Goal: Find specific fact

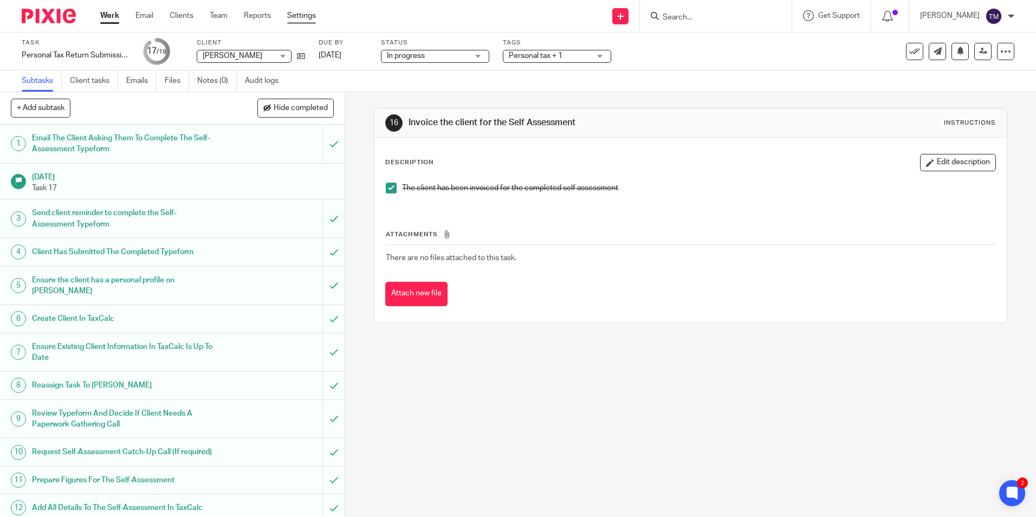
click at [298, 14] on link "Settings" at bounding box center [301, 15] width 29 height 11
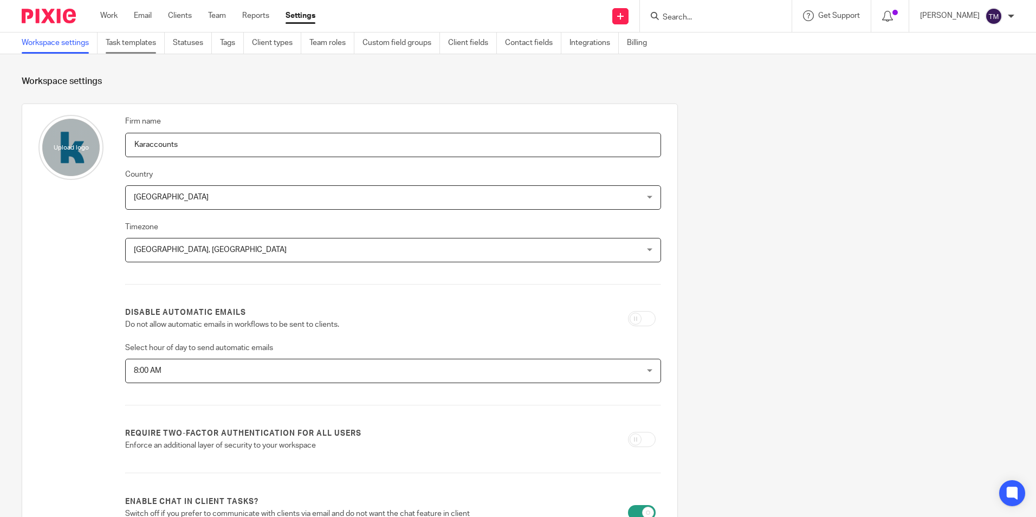
click at [118, 47] on link "Task templates" at bounding box center [135, 43] width 59 height 21
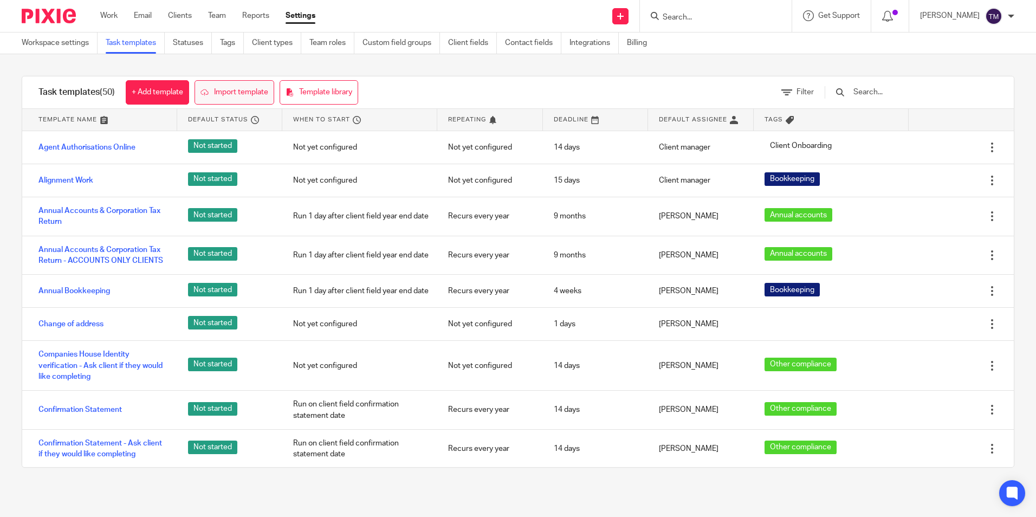
click at [259, 99] on link "Import template" at bounding box center [235, 92] width 80 height 24
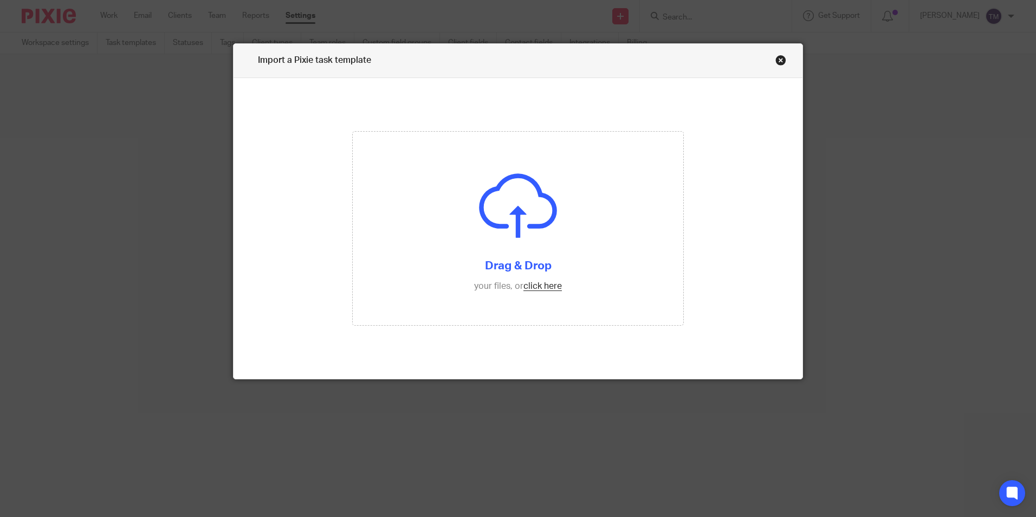
click at [778, 62] on link "Close this dialog window" at bounding box center [780, 62] width 11 height 15
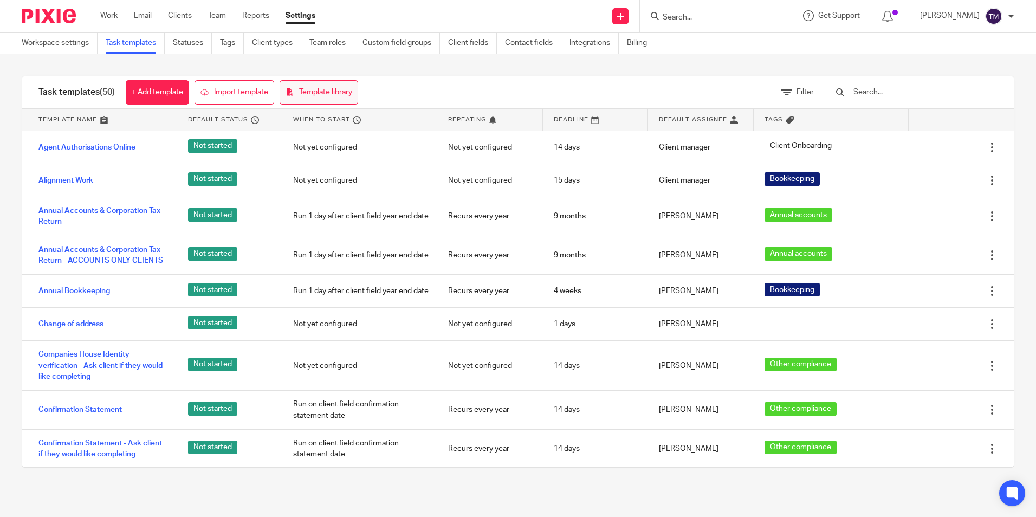
click at [318, 90] on link "Template library" at bounding box center [319, 92] width 79 height 24
click at [897, 95] on input "text" at bounding box center [915, 92] width 126 height 12
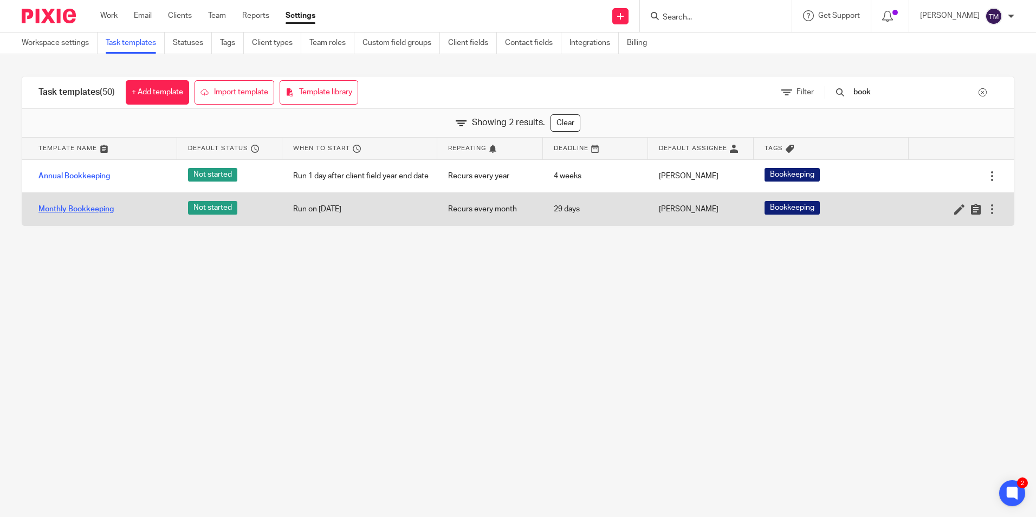
type input "book"
click at [97, 207] on link "Monthly Bookkeeping" at bounding box center [75, 209] width 75 height 11
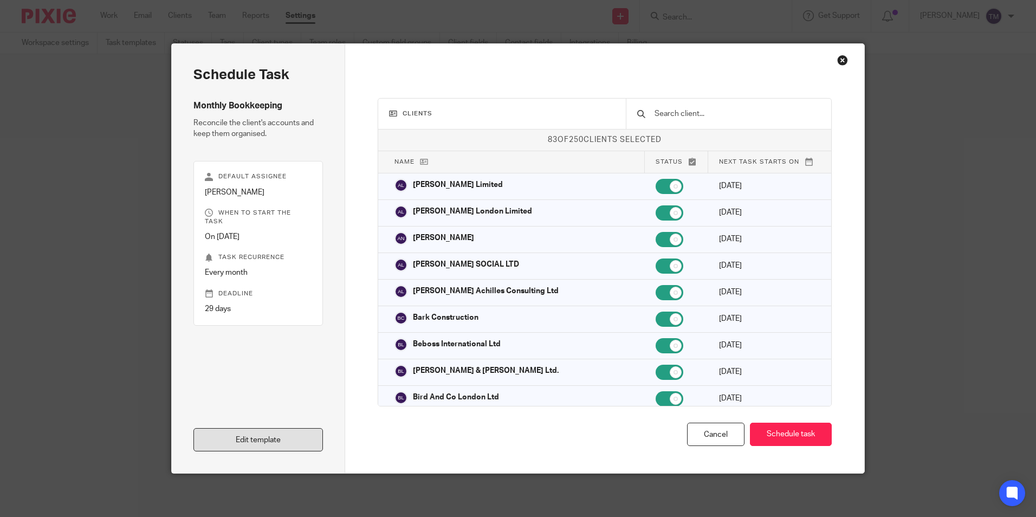
click at [273, 436] on link "Edit template" at bounding box center [258, 439] width 130 height 23
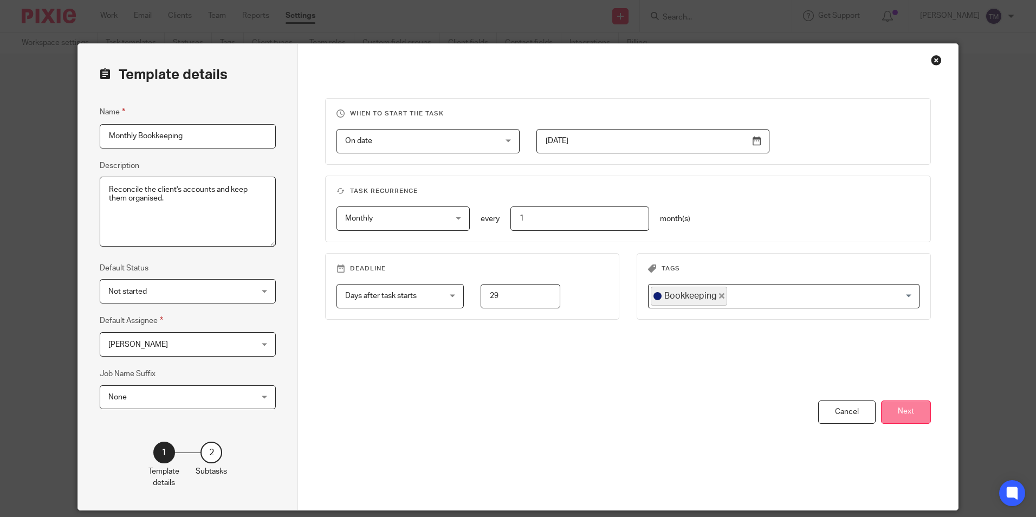
click at [920, 418] on button "Next" at bounding box center [906, 411] width 50 height 23
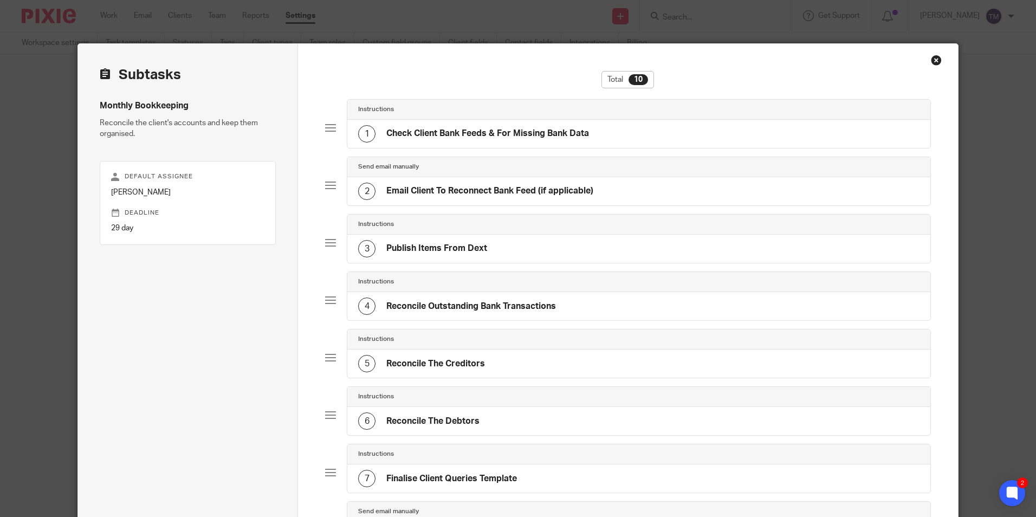
click at [934, 59] on div "Close this dialog window" at bounding box center [936, 60] width 11 height 11
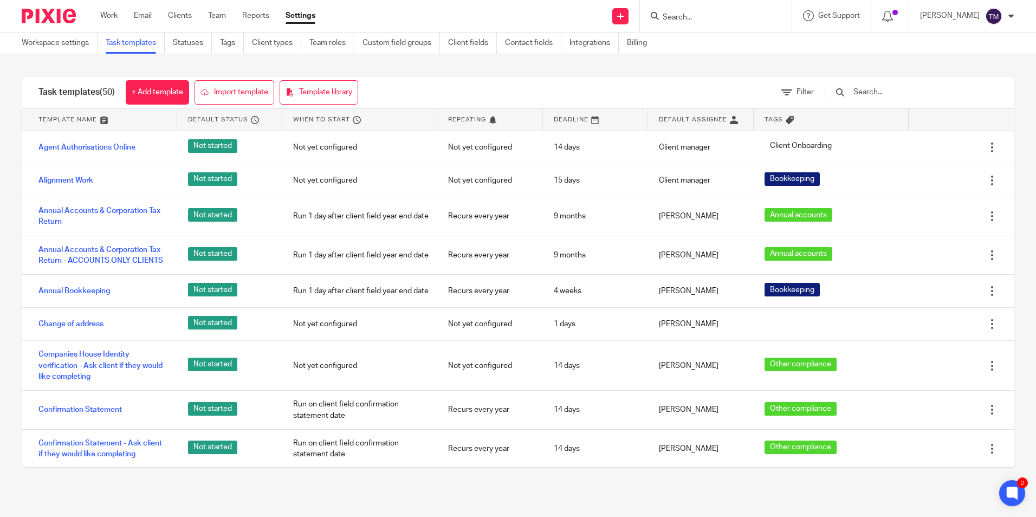
click at [710, 15] on input "Search" at bounding box center [711, 18] width 98 height 10
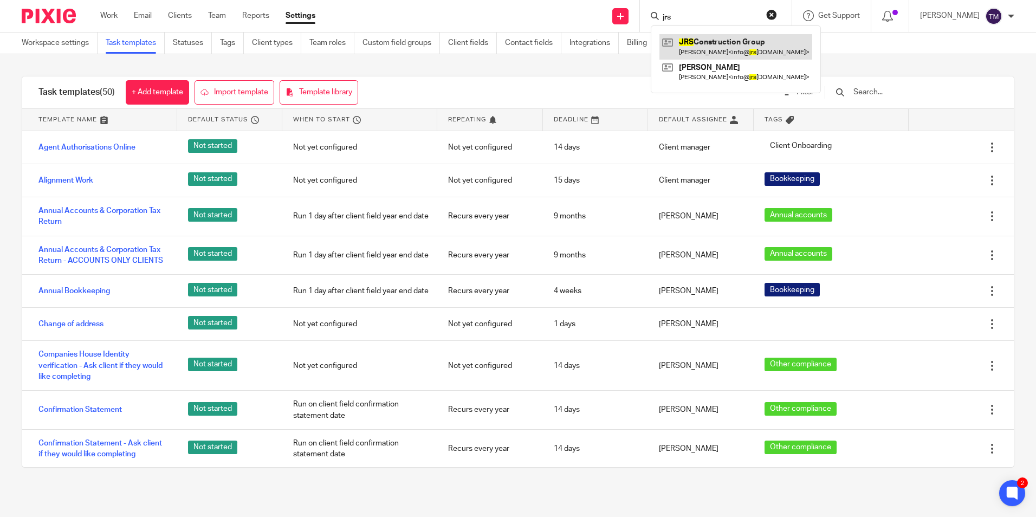
type input "jrs"
click at [740, 50] on link at bounding box center [736, 46] width 153 height 25
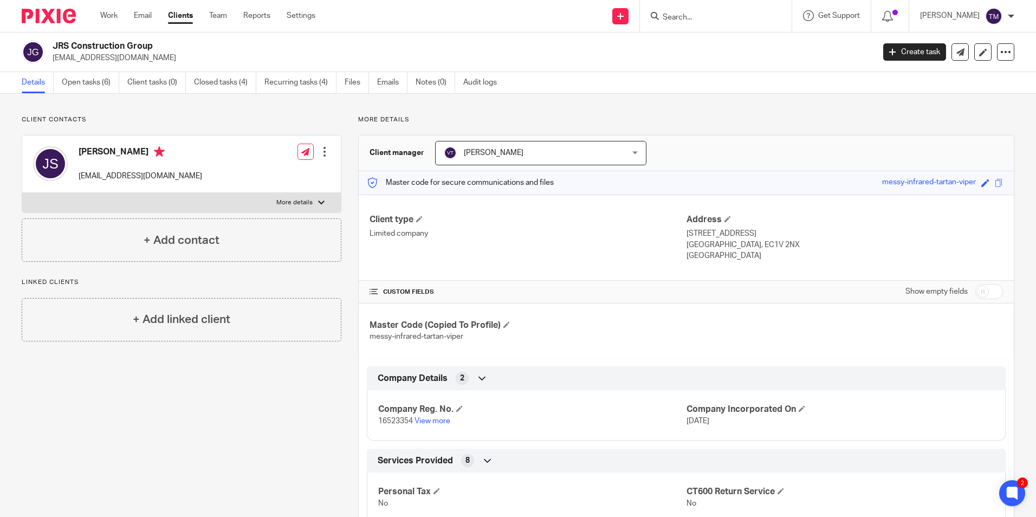
click at [297, 203] on p "More details" at bounding box center [294, 202] width 36 height 9
click at [22, 193] on input "More details" at bounding box center [22, 192] width 1 height 1
checkbox input "true"
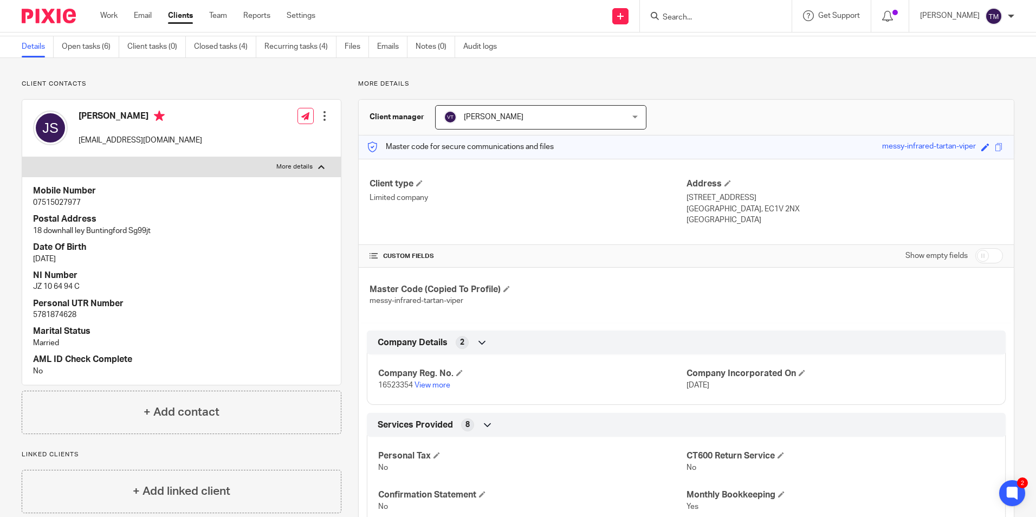
scroll to position [54, 0]
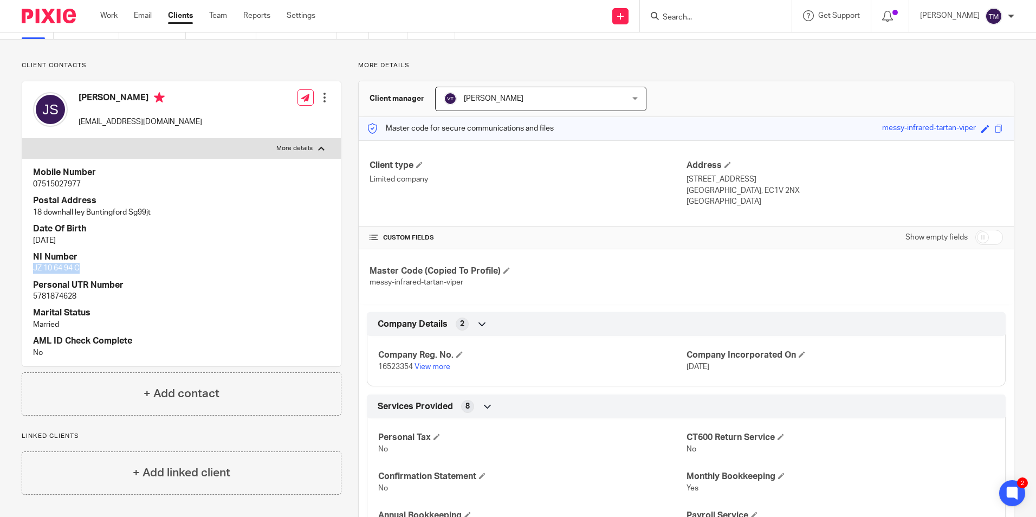
drag, startPoint x: 84, startPoint y: 267, endPoint x: 35, endPoint y: 269, distance: 49.4
click at [35, 269] on p "JZ 10 64 94 C" at bounding box center [181, 268] width 297 height 11
copy p "JZ 10 64 94 C"
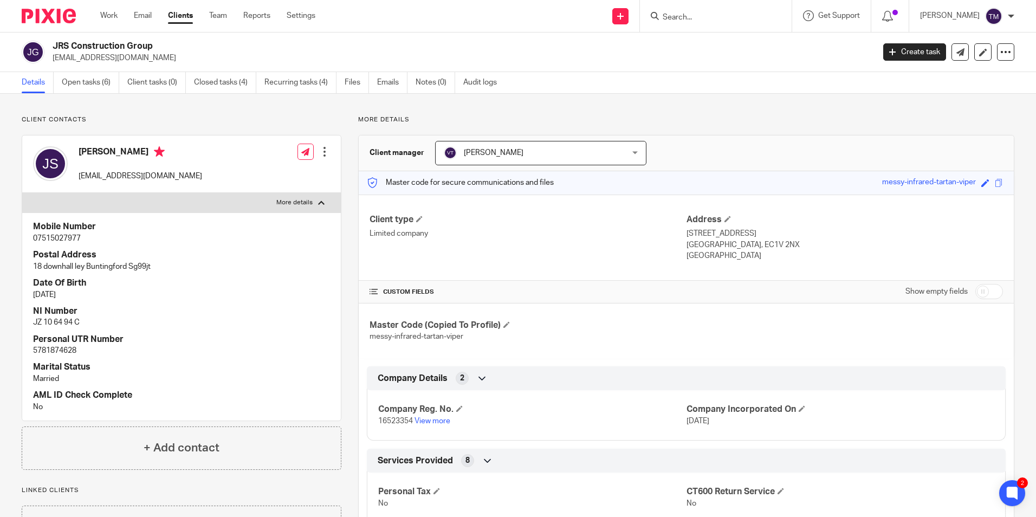
click at [722, 14] on input "Search" at bounding box center [711, 18] width 98 height 10
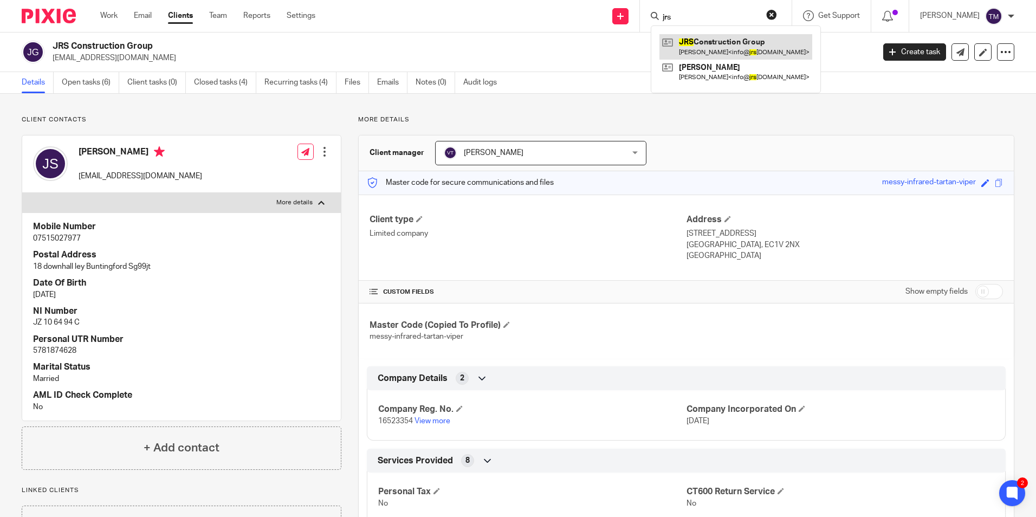
type input "jrs"
click at [719, 40] on link at bounding box center [736, 46] width 153 height 25
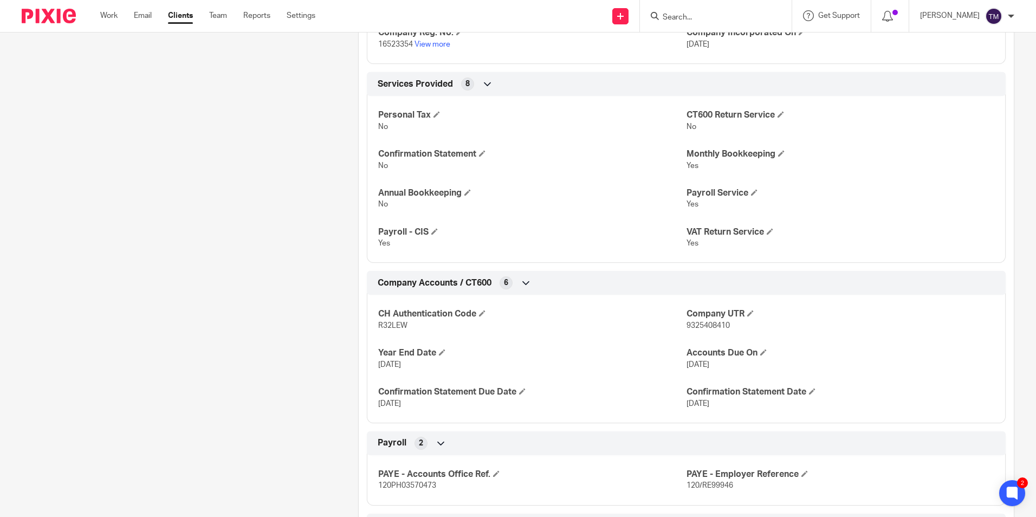
scroll to position [379, 0]
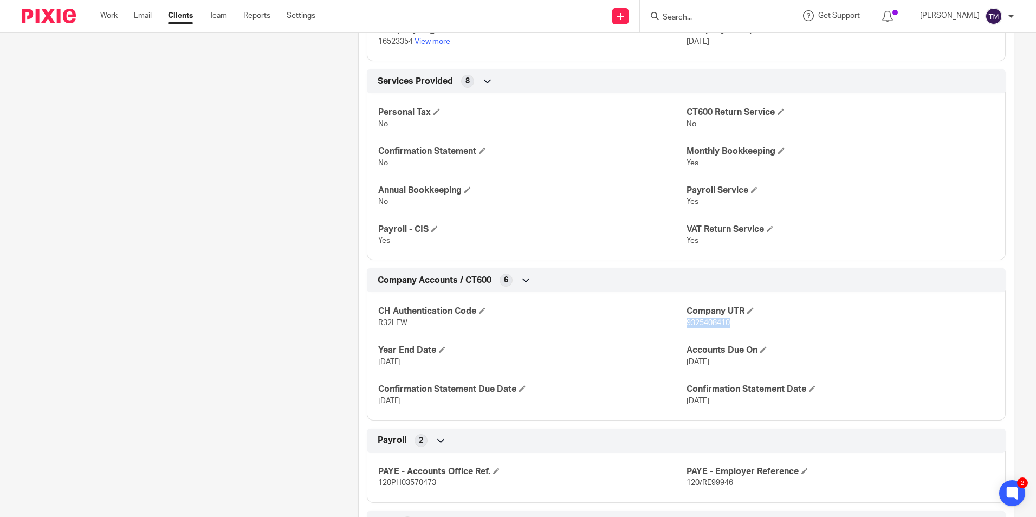
drag, startPoint x: 731, startPoint y: 325, endPoint x: 683, endPoint y: 323, distance: 47.7
click at [687, 323] on p "9325408410" at bounding box center [841, 323] width 308 height 11
copy span "9325408410"
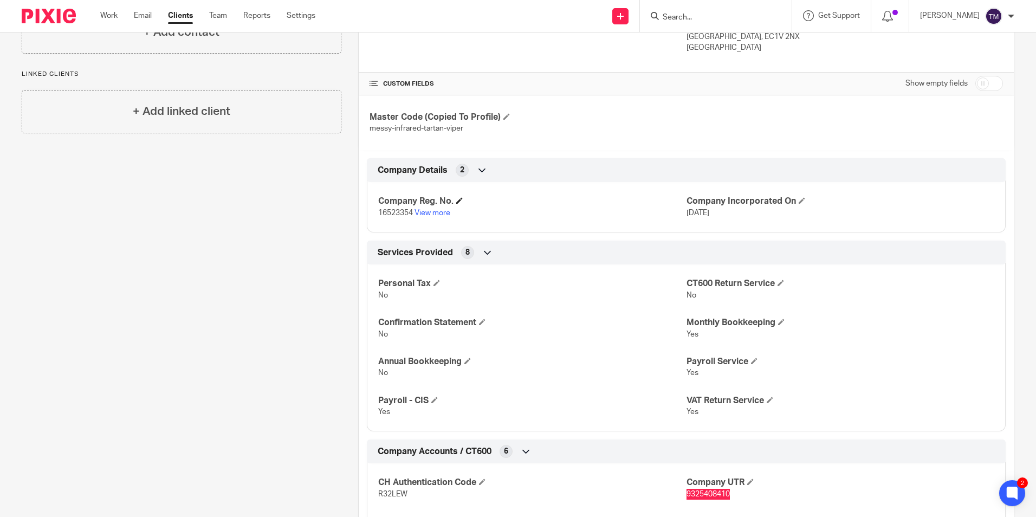
scroll to position [217, 0]
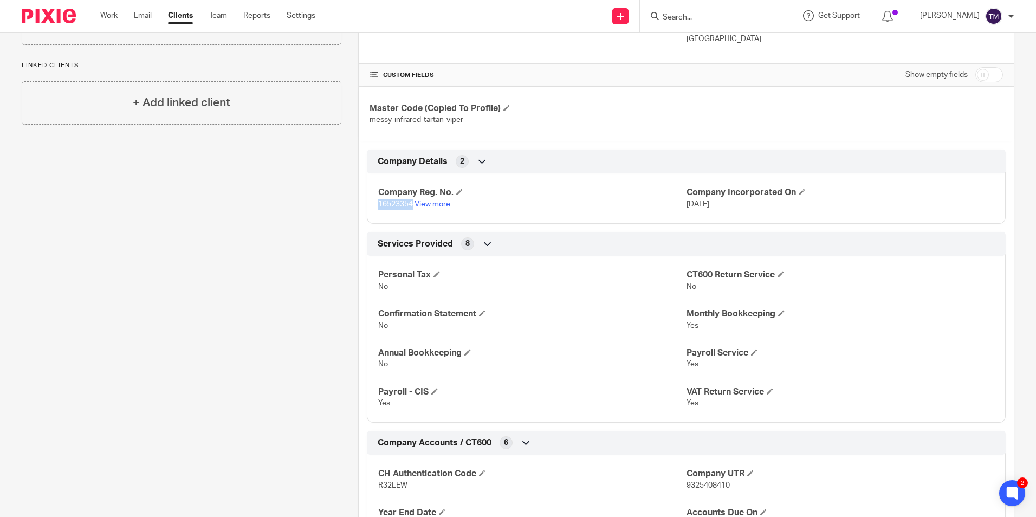
drag, startPoint x: 411, startPoint y: 205, endPoint x: 376, endPoint y: 208, distance: 34.8
click at [378, 208] on span "16523354" at bounding box center [395, 205] width 35 height 8
drag, startPoint x: 376, startPoint y: 208, endPoint x: 383, endPoint y: 203, distance: 8.3
copy span "16523354"
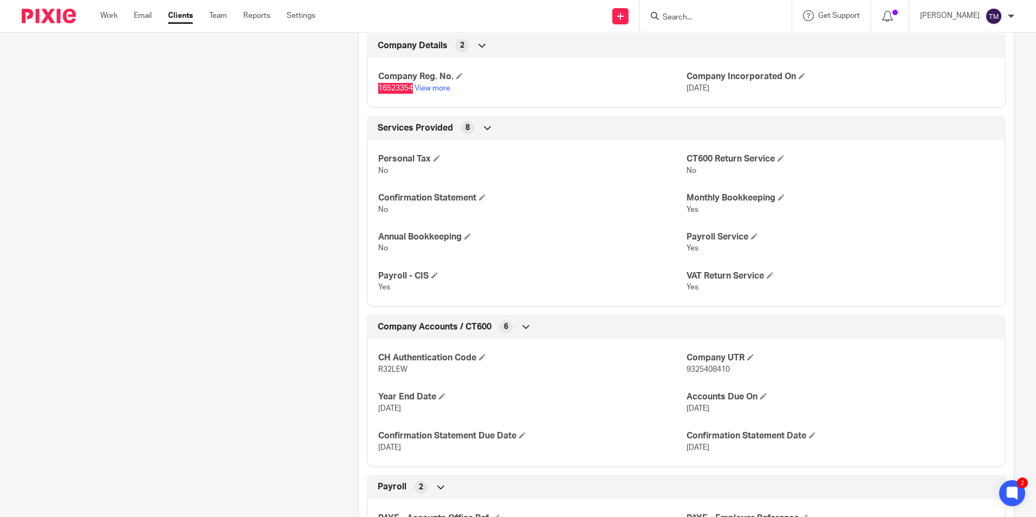
scroll to position [477, 0]
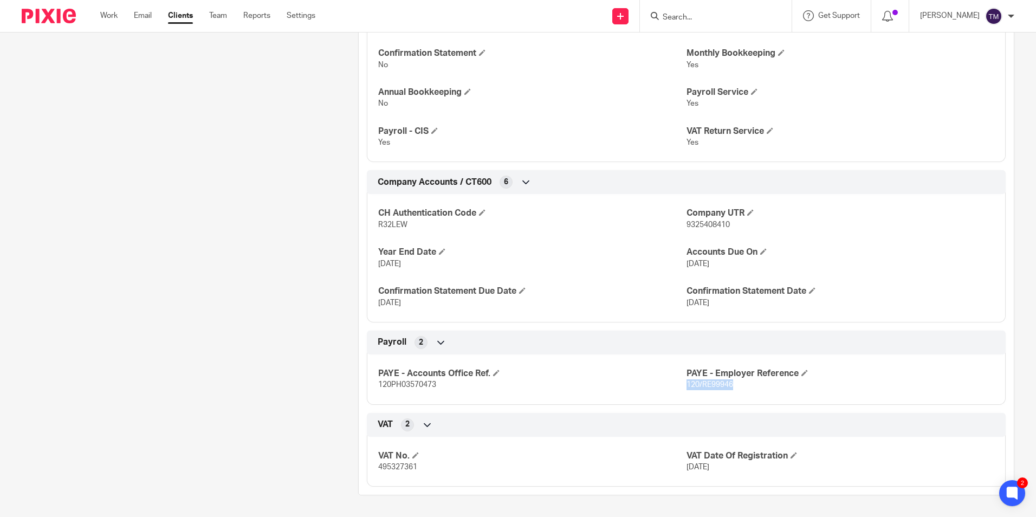
drag, startPoint x: 731, startPoint y: 385, endPoint x: 682, endPoint y: 384, distance: 49.3
click at [687, 384] on p "120/RE99946" at bounding box center [841, 384] width 308 height 11
copy span "120/RE99946"
drag, startPoint x: 439, startPoint y: 389, endPoint x: 377, endPoint y: 388, distance: 62.9
click at [378, 388] on p "120PH03570473" at bounding box center [532, 384] width 308 height 11
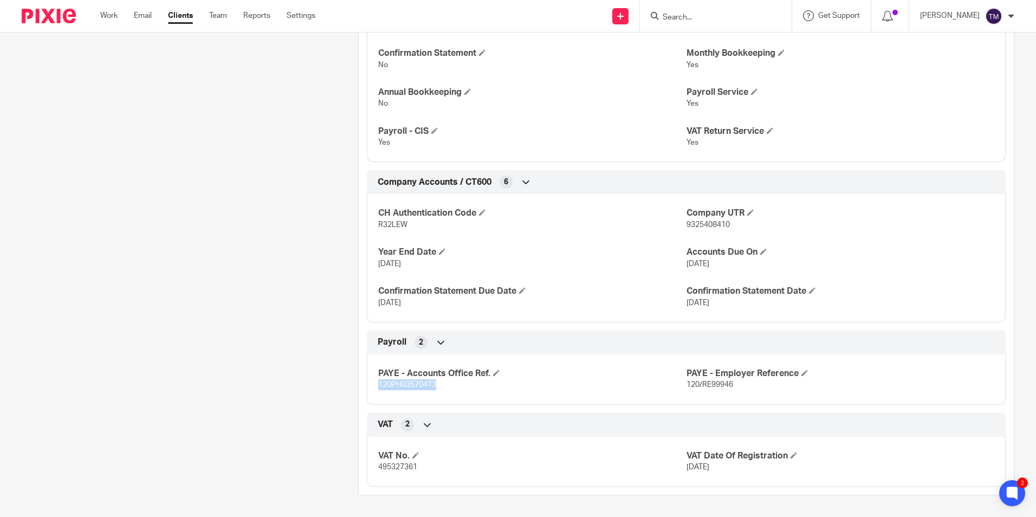
copy span "120PH03570473"
drag, startPoint x: 422, startPoint y: 469, endPoint x: 370, endPoint y: 467, distance: 52.1
click at [370, 467] on div "VAT No. 495327361 VAT Date Of Registration 1 Jul 2025" at bounding box center [686, 458] width 639 height 59
drag, startPoint x: 370, startPoint y: 467, endPoint x: 389, endPoint y: 468, distance: 19.0
copy span "495327361"
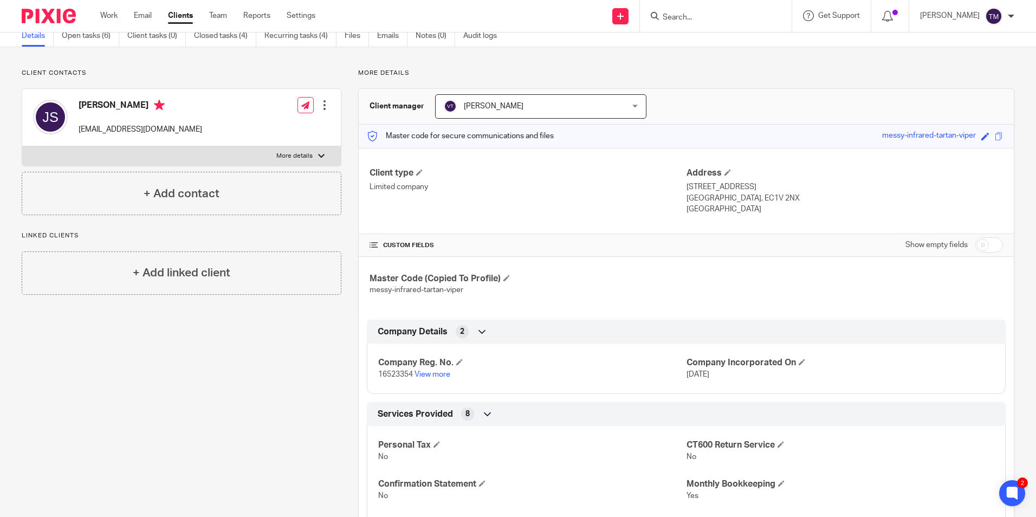
scroll to position [0, 0]
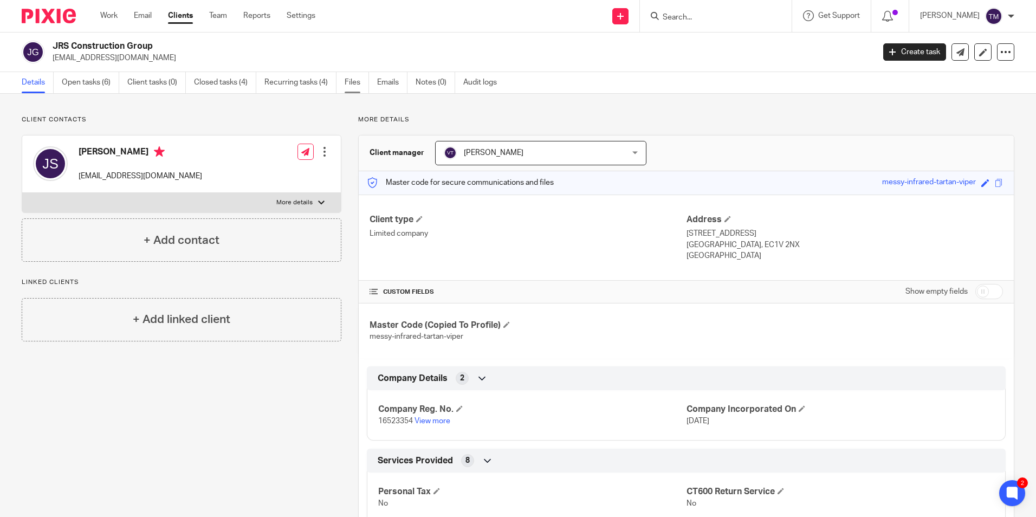
click at [349, 77] on link "Files" at bounding box center [357, 82] width 24 height 21
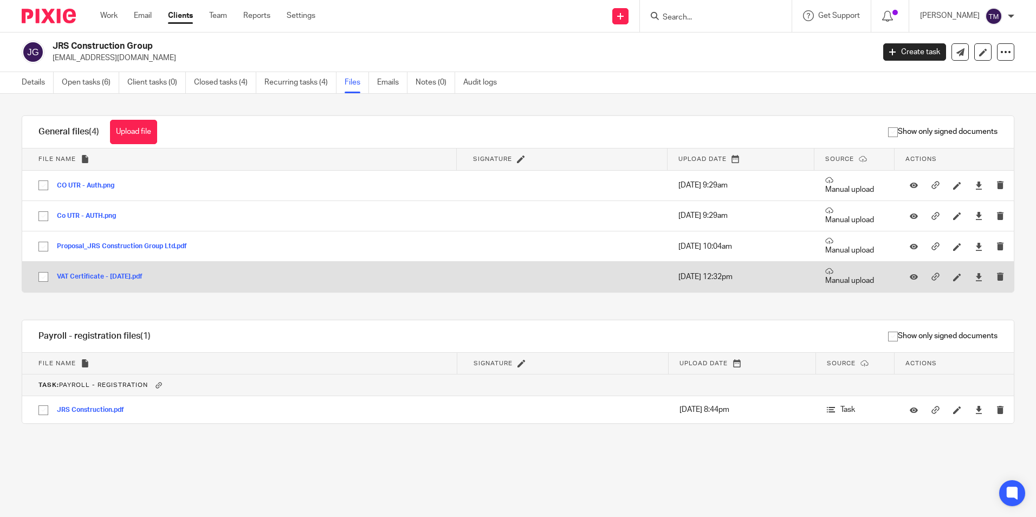
click at [77, 276] on button "VAT Certificate - [DATE].pdf" at bounding box center [104, 277] width 94 height 8
